Goal: Task Accomplishment & Management: Manage account settings

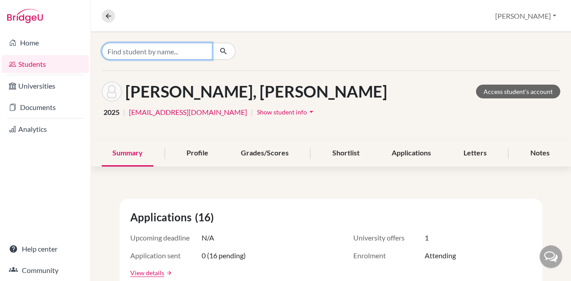
click at [187, 54] on input "Find student by name..." at bounding box center [157, 51] width 111 height 17
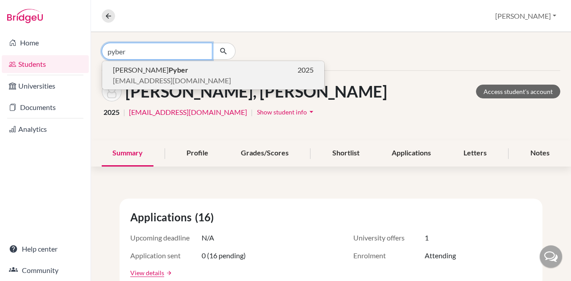
type input "pyber"
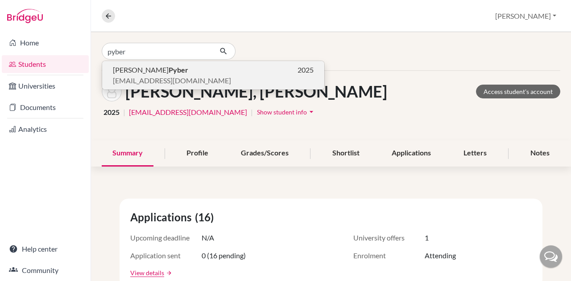
click at [173, 69] on p "László Pyber 2025" at bounding box center [213, 70] width 201 height 11
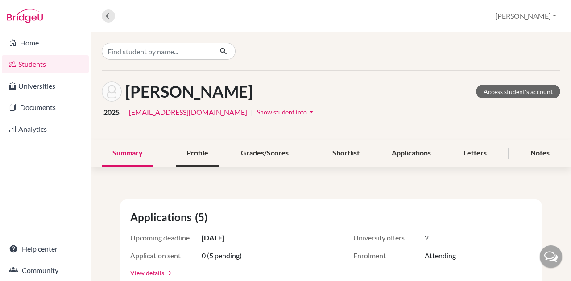
click at [193, 164] on div "Profile" at bounding box center [197, 154] width 43 height 26
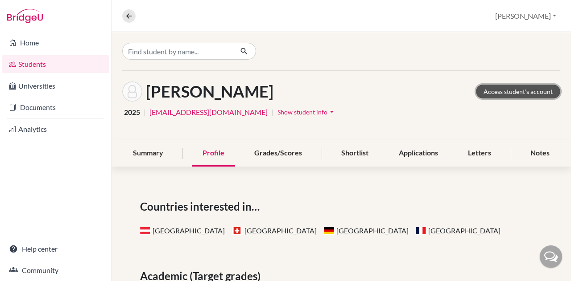
click at [525, 91] on link "Access student's account" at bounding box center [518, 92] width 84 height 14
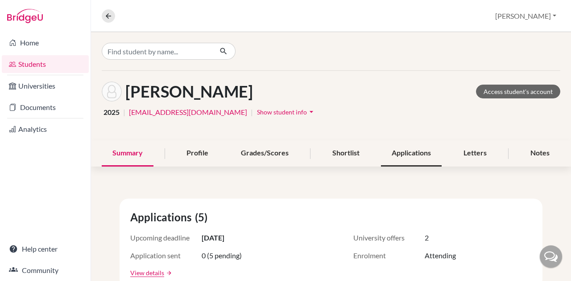
click at [385, 152] on div "Applications" at bounding box center [411, 154] width 61 height 26
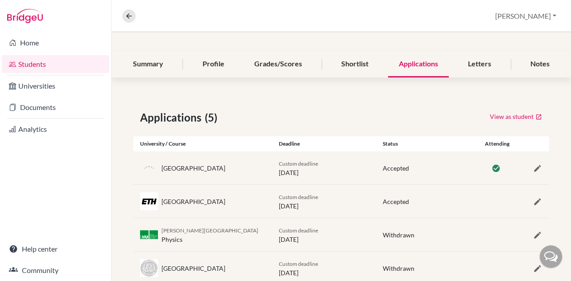
scroll to position [146, 0]
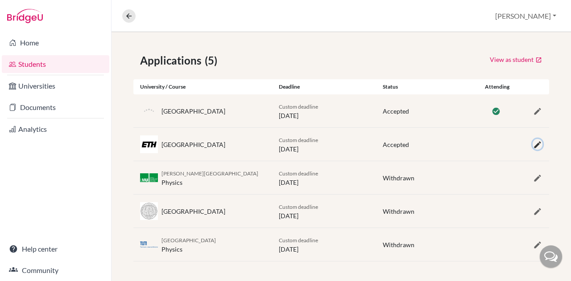
click at [533, 146] on icon "button" at bounding box center [537, 145] width 9 height 9
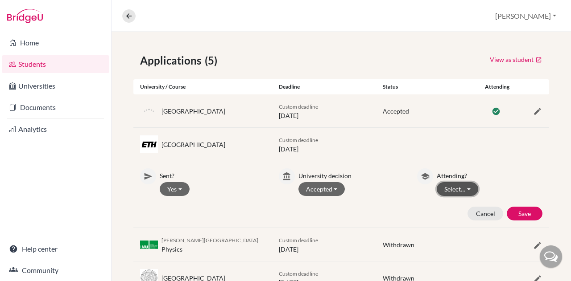
click at [448, 188] on button "Select…" at bounding box center [457, 189] width 41 height 14
click at [457, 223] on button "Not attending" at bounding box center [472, 222] width 70 height 14
click at [507, 215] on button "Save" at bounding box center [525, 214] width 36 height 14
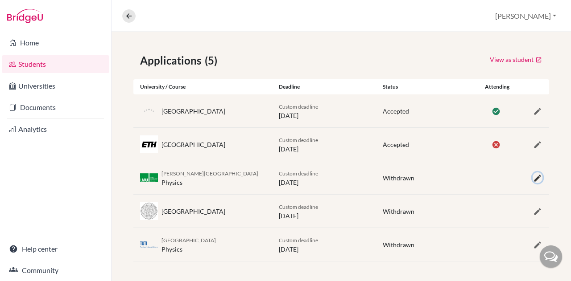
click at [533, 179] on icon "button" at bounding box center [537, 178] width 9 height 9
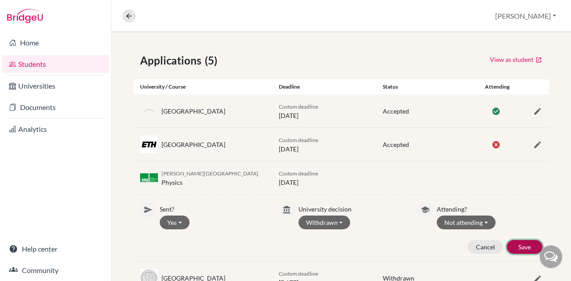
click at [515, 242] on button "Save" at bounding box center [525, 247] width 36 height 14
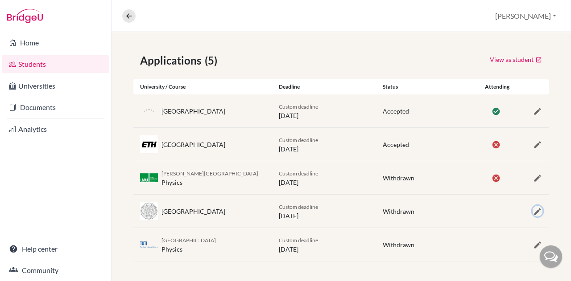
click at [535, 209] on button "button" at bounding box center [538, 211] width 10 height 11
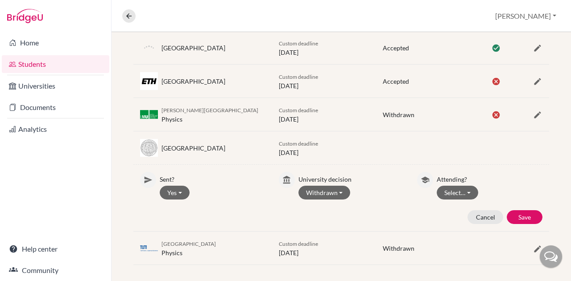
scroll to position [213, 0]
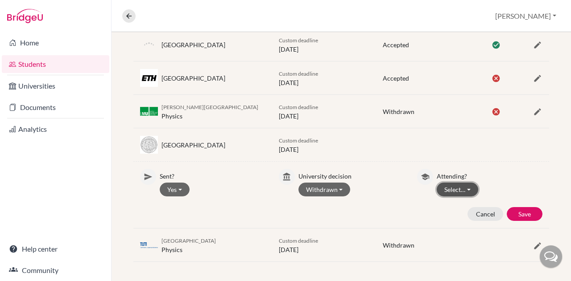
click at [444, 185] on button "Select…" at bounding box center [457, 190] width 41 height 14
click at [470, 221] on button "Not attending" at bounding box center [472, 223] width 70 height 14
click at [519, 207] on button "Save" at bounding box center [525, 214] width 36 height 14
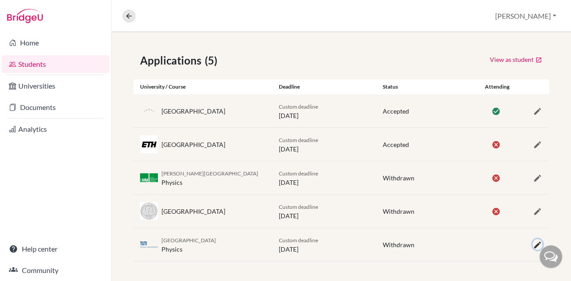
click at [533, 247] on icon "button" at bounding box center [537, 245] width 9 height 9
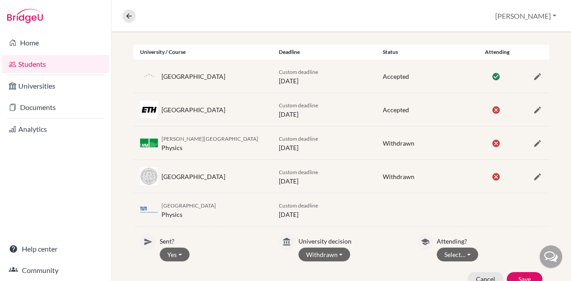
scroll to position [213, 0]
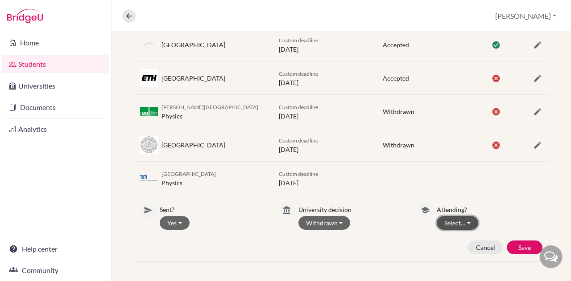
click at [450, 227] on button "Select…" at bounding box center [457, 223] width 41 height 14
click at [477, 256] on button "Not attending" at bounding box center [472, 256] width 70 height 14
click at [519, 247] on button "Save" at bounding box center [525, 248] width 36 height 14
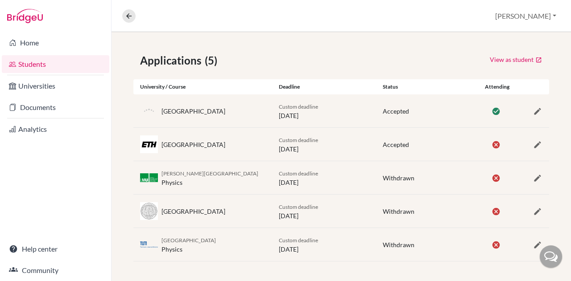
scroll to position [12, 0]
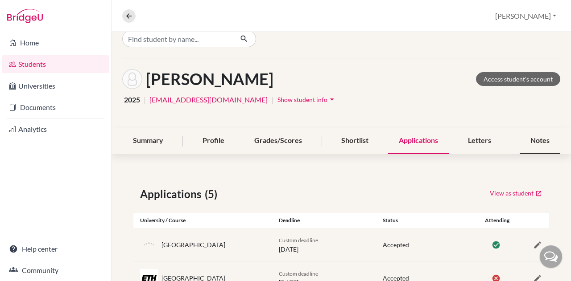
click at [533, 133] on div "Notes" at bounding box center [540, 141] width 41 height 26
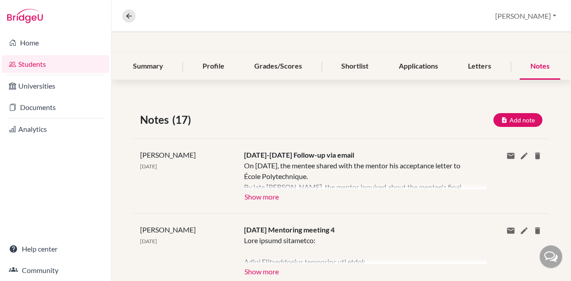
scroll to position [3, 0]
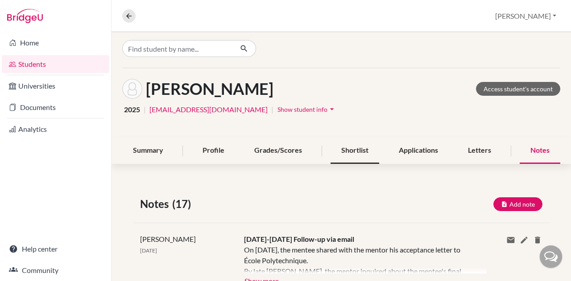
click at [335, 153] on div "Shortlist" at bounding box center [355, 151] width 49 height 26
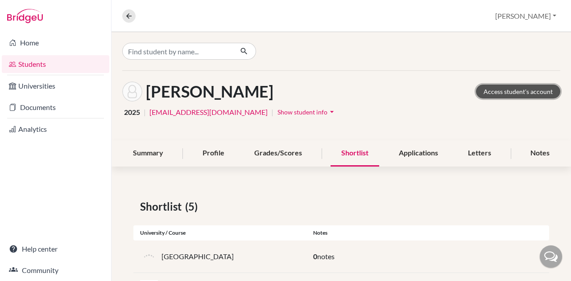
click at [513, 87] on link "Access student's account" at bounding box center [518, 92] width 84 height 14
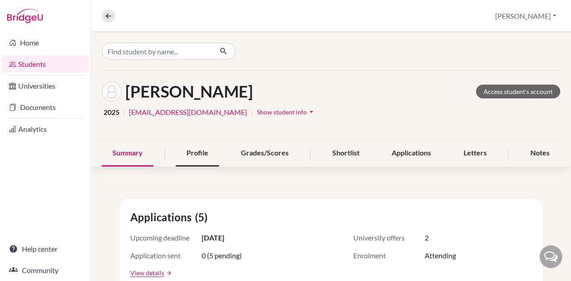
click at [182, 159] on div "Profile" at bounding box center [197, 154] width 43 height 26
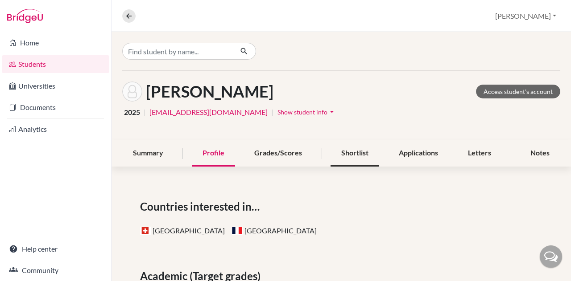
click at [353, 155] on div "Shortlist" at bounding box center [355, 154] width 49 height 26
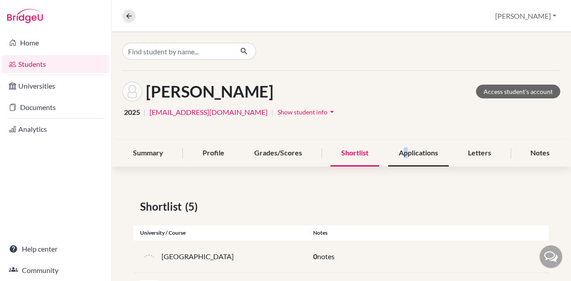
click at [401, 164] on div "Applications" at bounding box center [418, 154] width 61 height 26
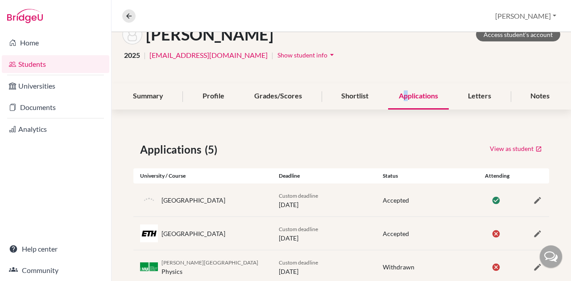
scroll to position [146, 0]
